Goal: Information Seeking & Learning: Learn about a topic

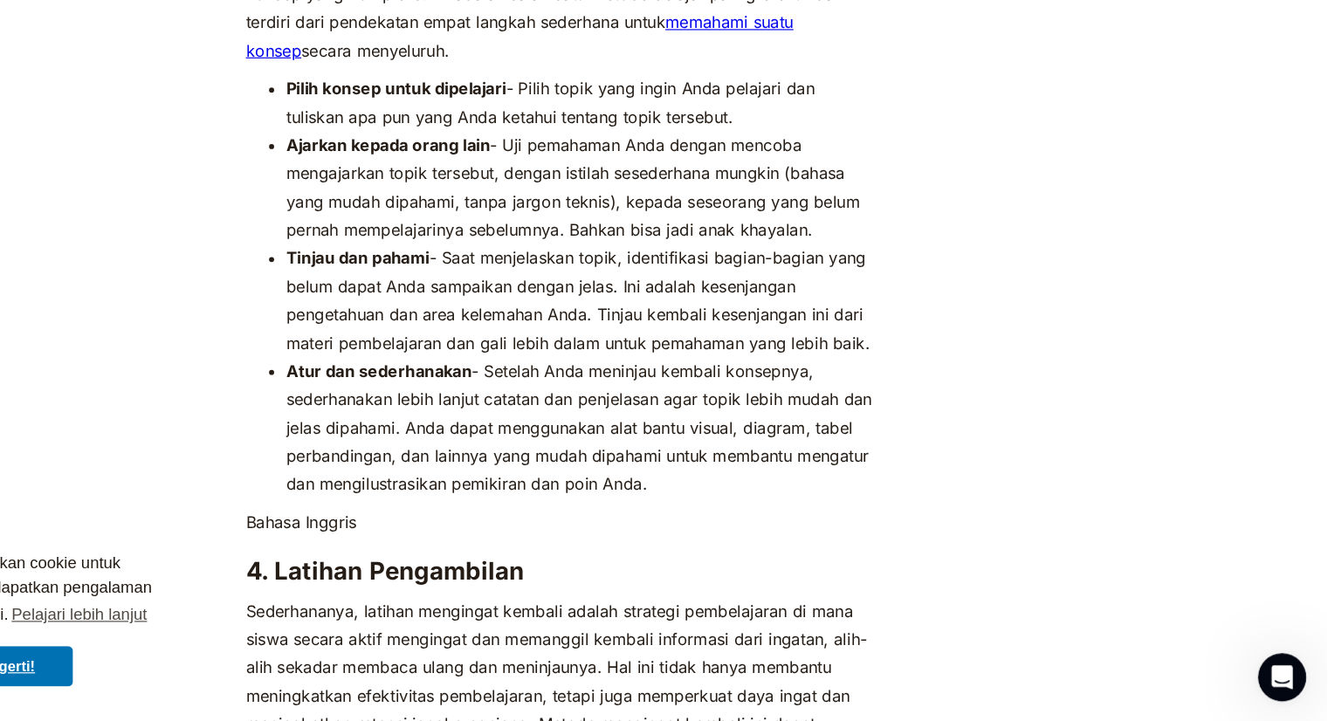
scroll to position [6273, 0]
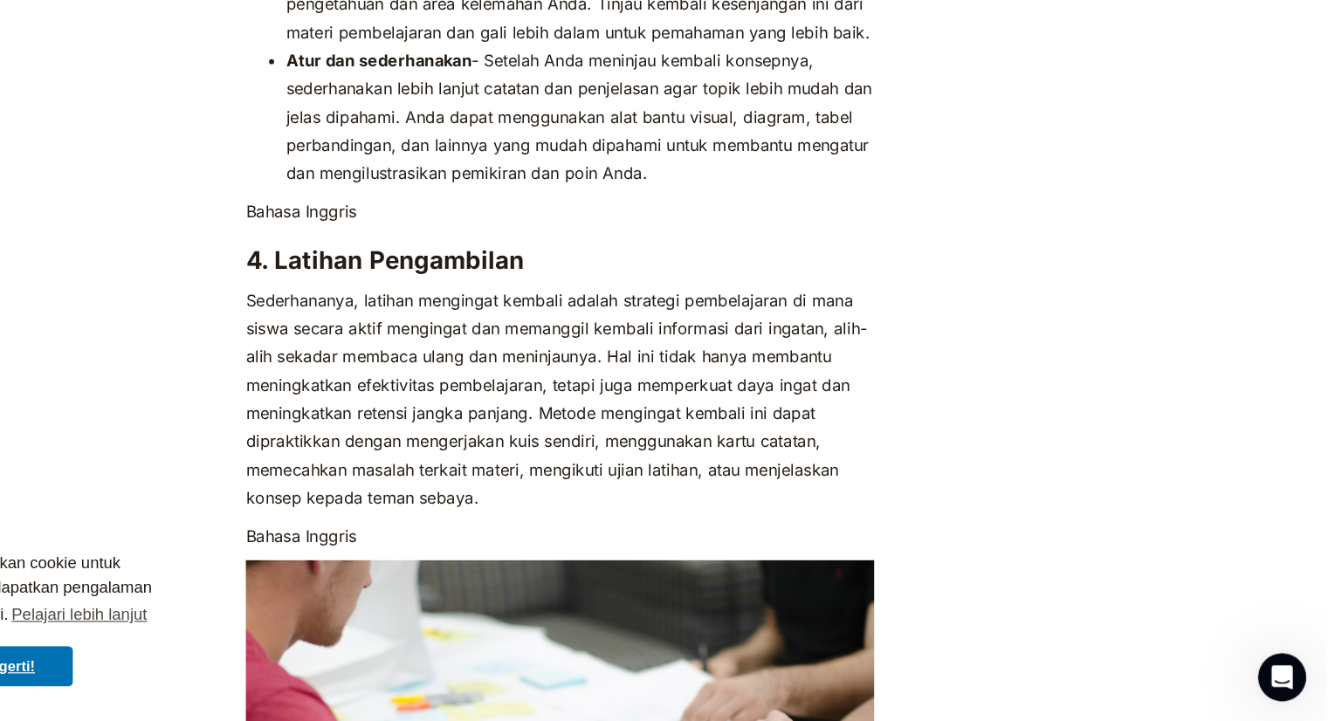
click at [926, 309] on h3 "4. Latihan Pengambilan" at bounding box center [664, 322] width 544 height 26
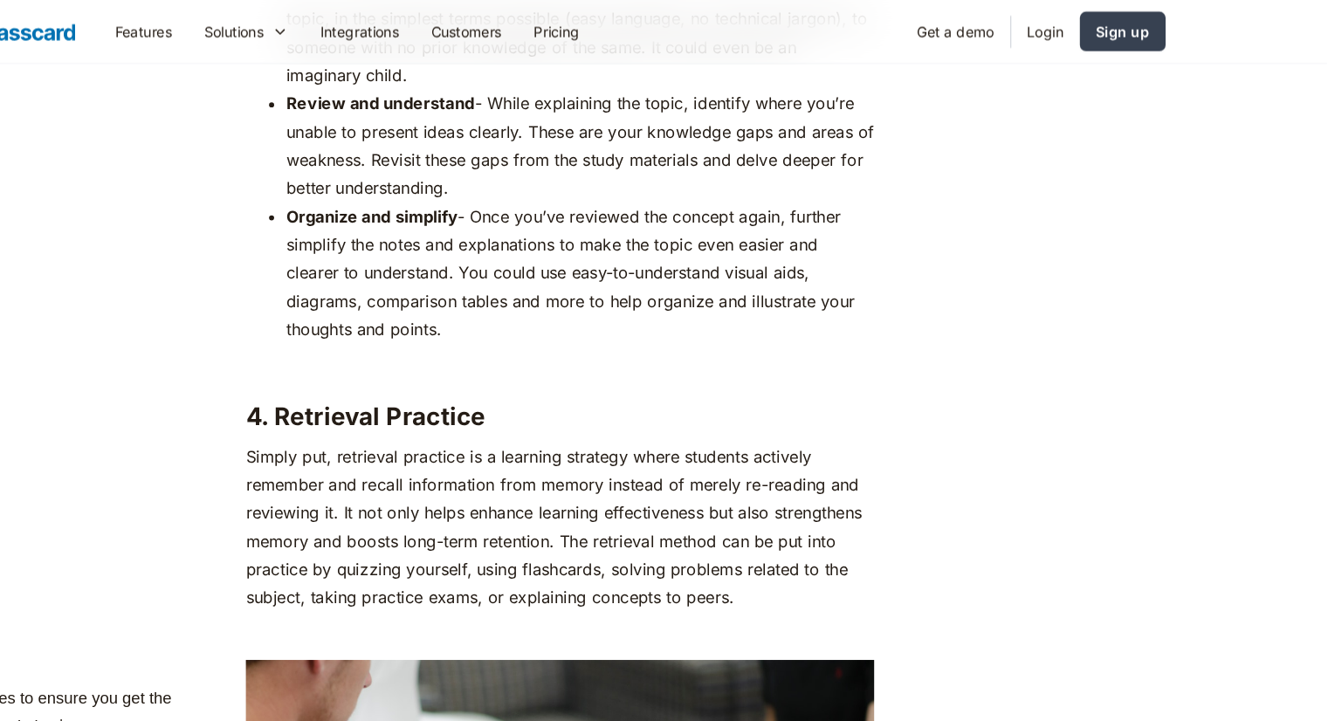
scroll to position [5939, 0]
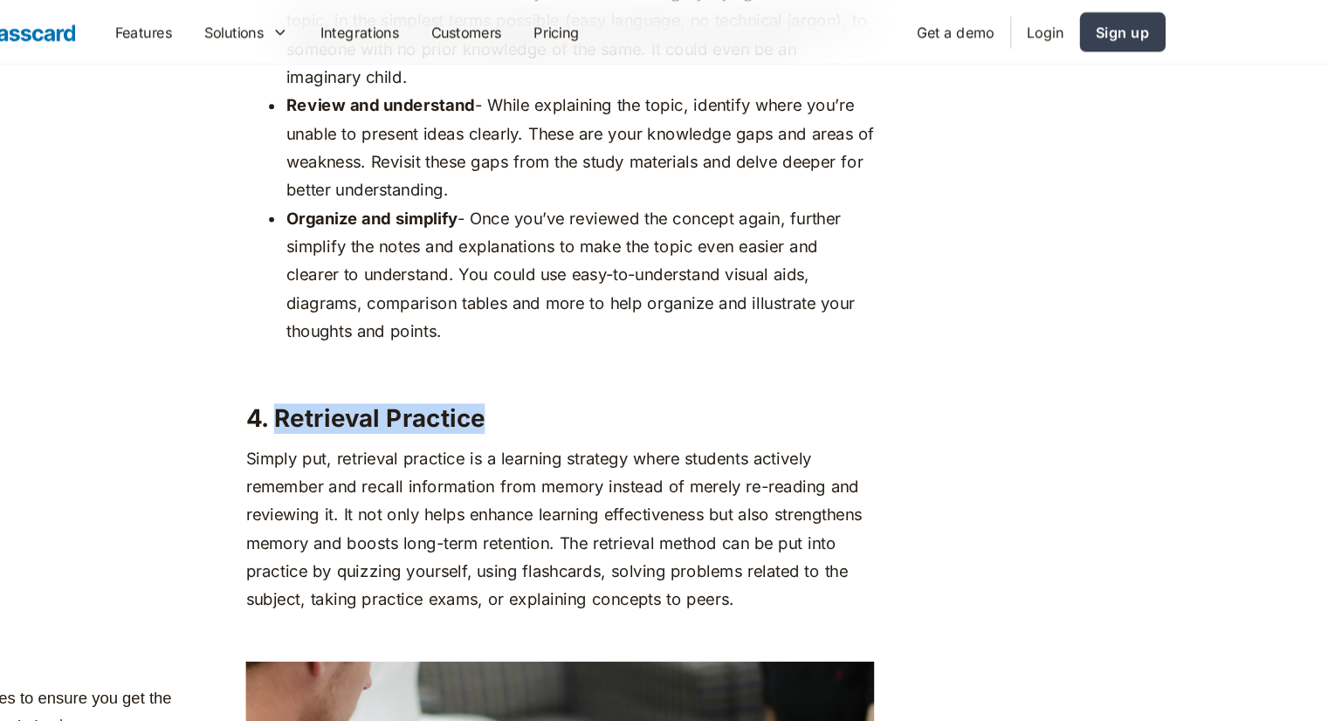
drag, startPoint x: 418, startPoint y: 364, endPoint x: 597, endPoint y: 362, distance: 179.0
click at [597, 362] on h3 "4. Retrieval Practice" at bounding box center [664, 362] width 544 height 26
copy h3 "Retrieval Practice"
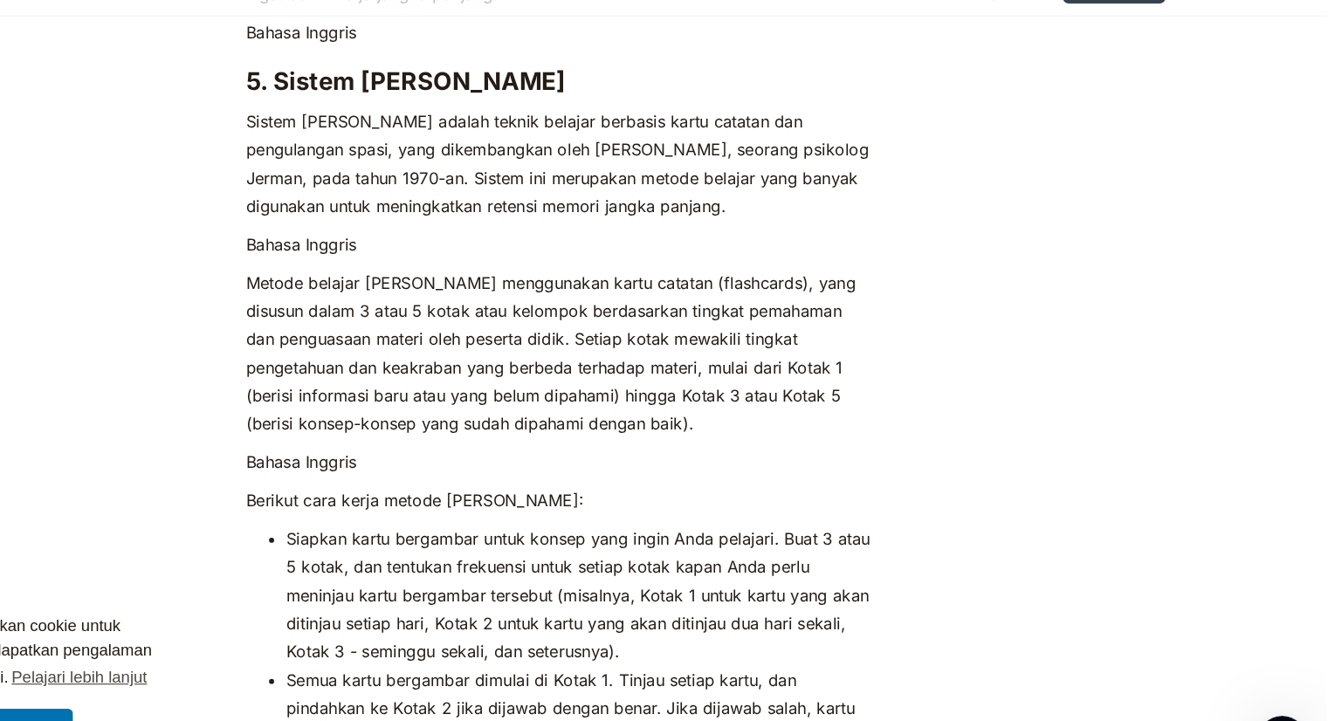
scroll to position [7306, 0]
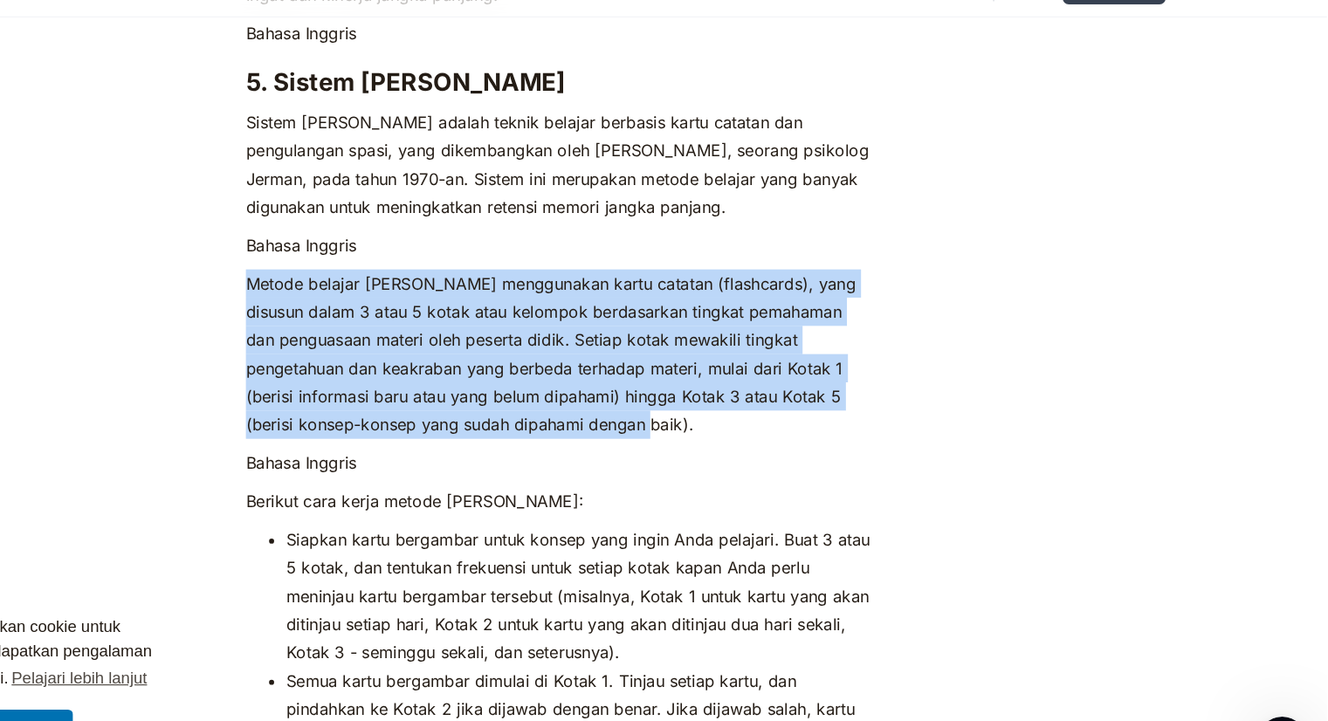
drag, startPoint x: 386, startPoint y: 257, endPoint x: 680, endPoint y: 390, distance: 323.2
copy font "Metode belajar [PERSON_NAME] menggunakan kartu catatan (flashcards), yang disus…"
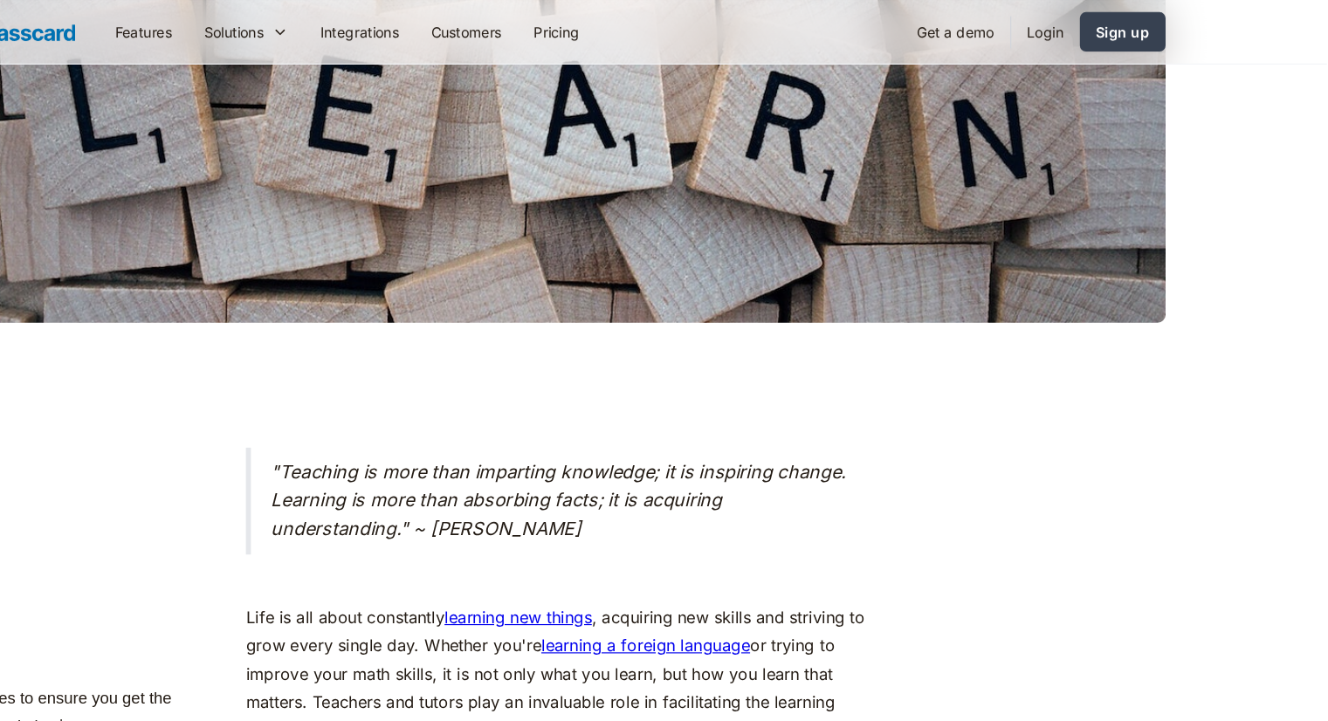
scroll to position [0, 0]
